Goal: Entertainment & Leisure: Consume media (video, audio)

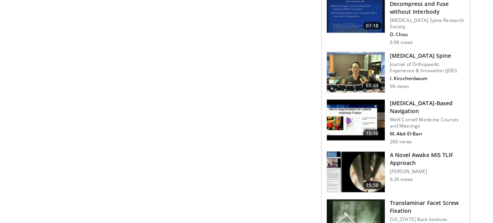
scroll to position [784, 0]
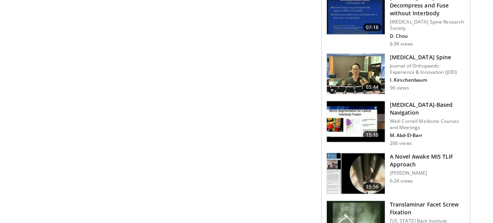
click at [399, 153] on h3 "A Novel Awake MIS TLIF Approach" at bounding box center [427, 161] width 75 height 16
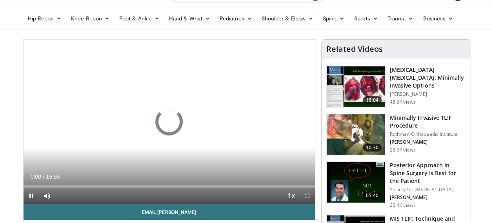
scroll to position [23, 0]
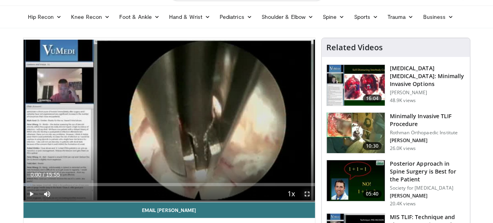
click at [308, 194] on span "Video Player" at bounding box center [307, 194] width 16 height 16
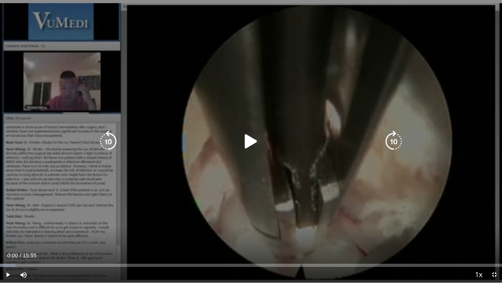
click at [248, 139] on icon "Video Player" at bounding box center [251, 141] width 22 height 22
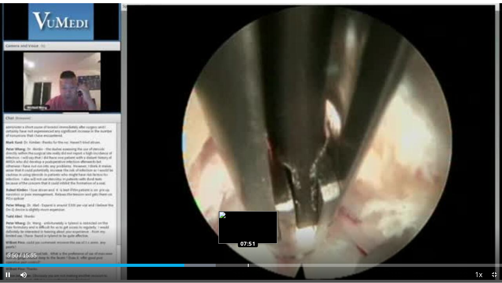
click at [248, 222] on div "Loaded : 42.97% 07:51 07:51" at bounding box center [251, 264] width 502 height 3
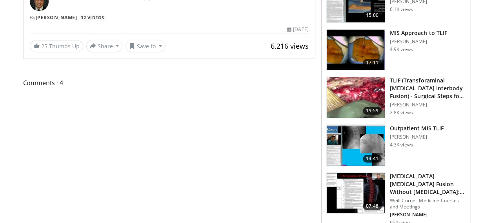
scroll to position [265, 0]
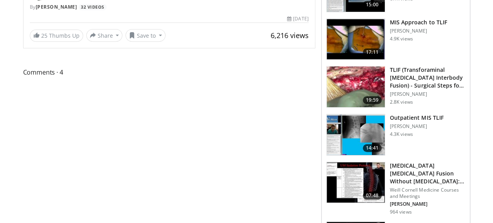
click at [362, 87] on img at bounding box center [356, 86] width 58 height 41
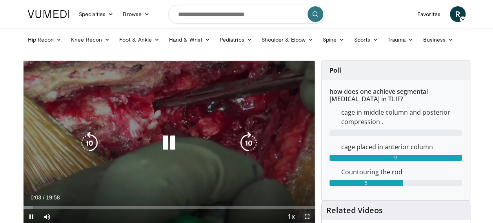
drag, startPoint x: 307, startPoint y: 216, endPoint x: 308, endPoint y: 259, distance: 42.4
click at [307, 216] on span "Video Player" at bounding box center [307, 217] width 16 height 16
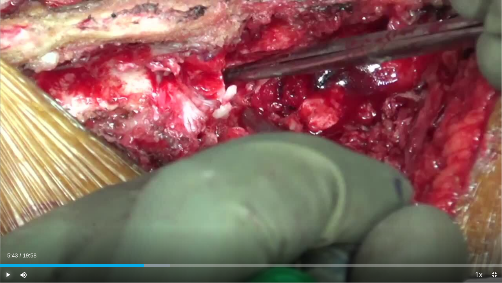
click at [8, 222] on span "Video Player" at bounding box center [8, 274] width 16 height 16
click at [255, 222] on div "Current Time 9:25 / Duration 19:58 Pause Skip Backward Skip Forward Mute Loaded…" at bounding box center [251, 274] width 502 height 16
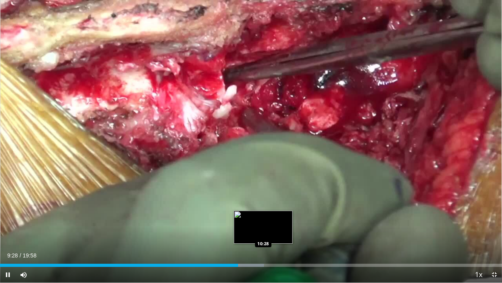
click at [263, 222] on div "Loaded : 52.57% 09:28 10:28" at bounding box center [251, 262] width 502 height 7
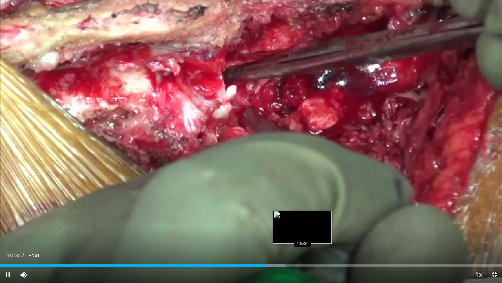
click at [303, 222] on div "Loaded : 56.74% 10:37 12:01" at bounding box center [251, 264] width 502 height 3
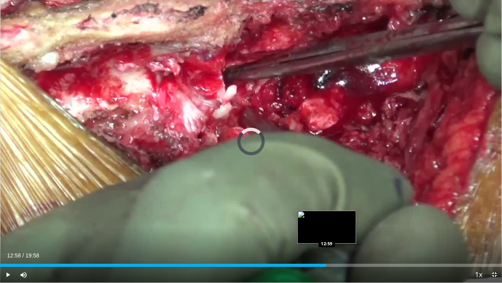
click at [326, 222] on div "Loaded : 63.42% 12:58 12:59" at bounding box center [251, 264] width 502 height 3
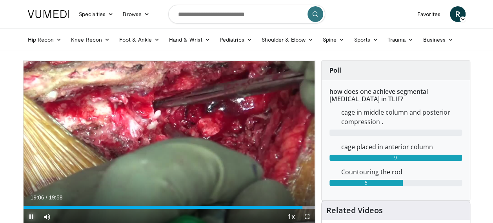
click at [32, 218] on span "Video Player" at bounding box center [32, 217] width 16 height 16
